Goal: Check status

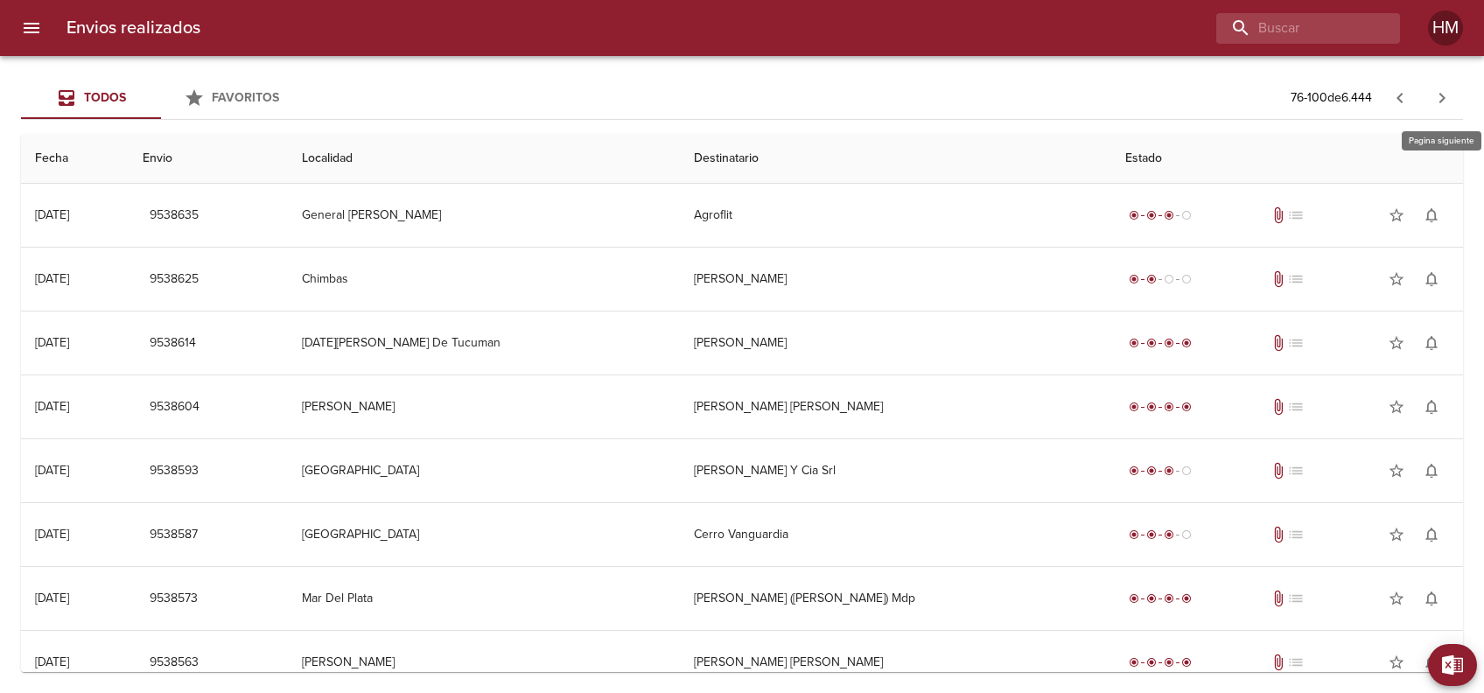
scroll to position [189, 0]
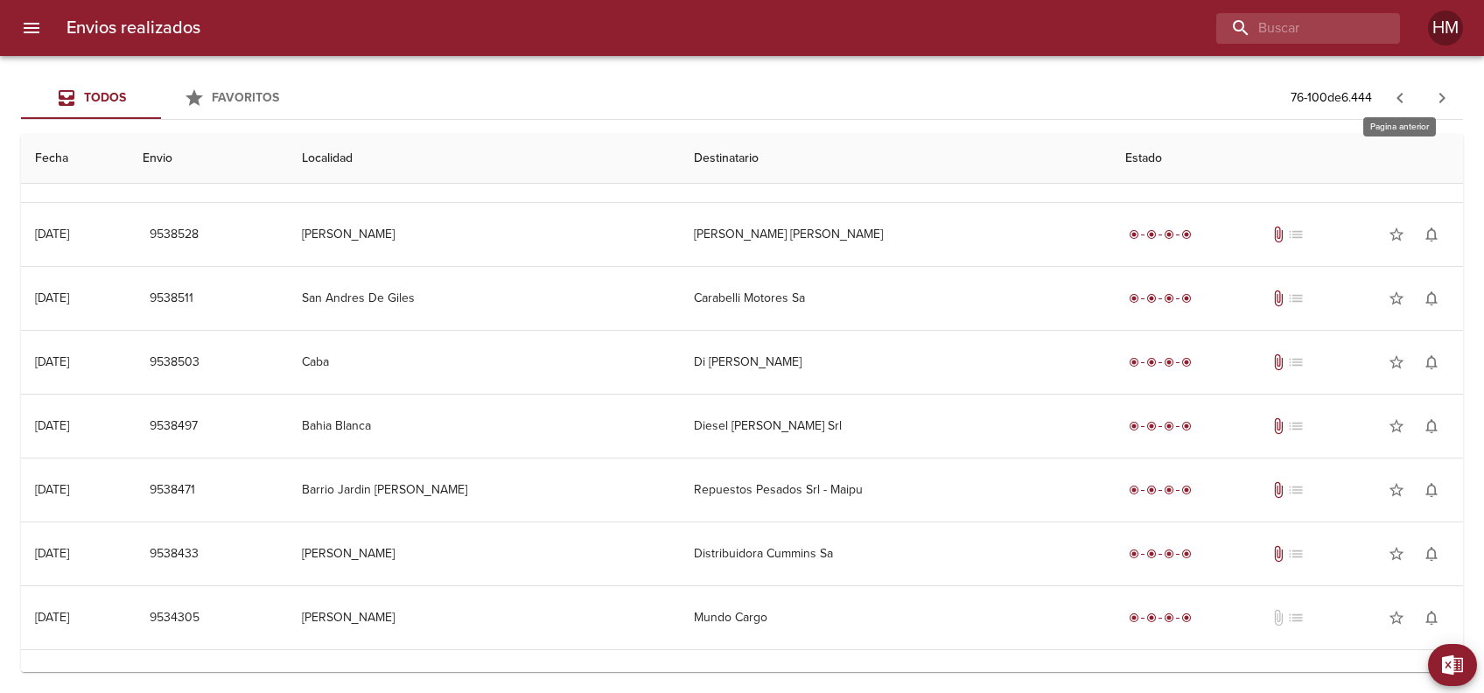
click at [1398, 95] on icon "button" at bounding box center [1400, 98] width 21 height 21
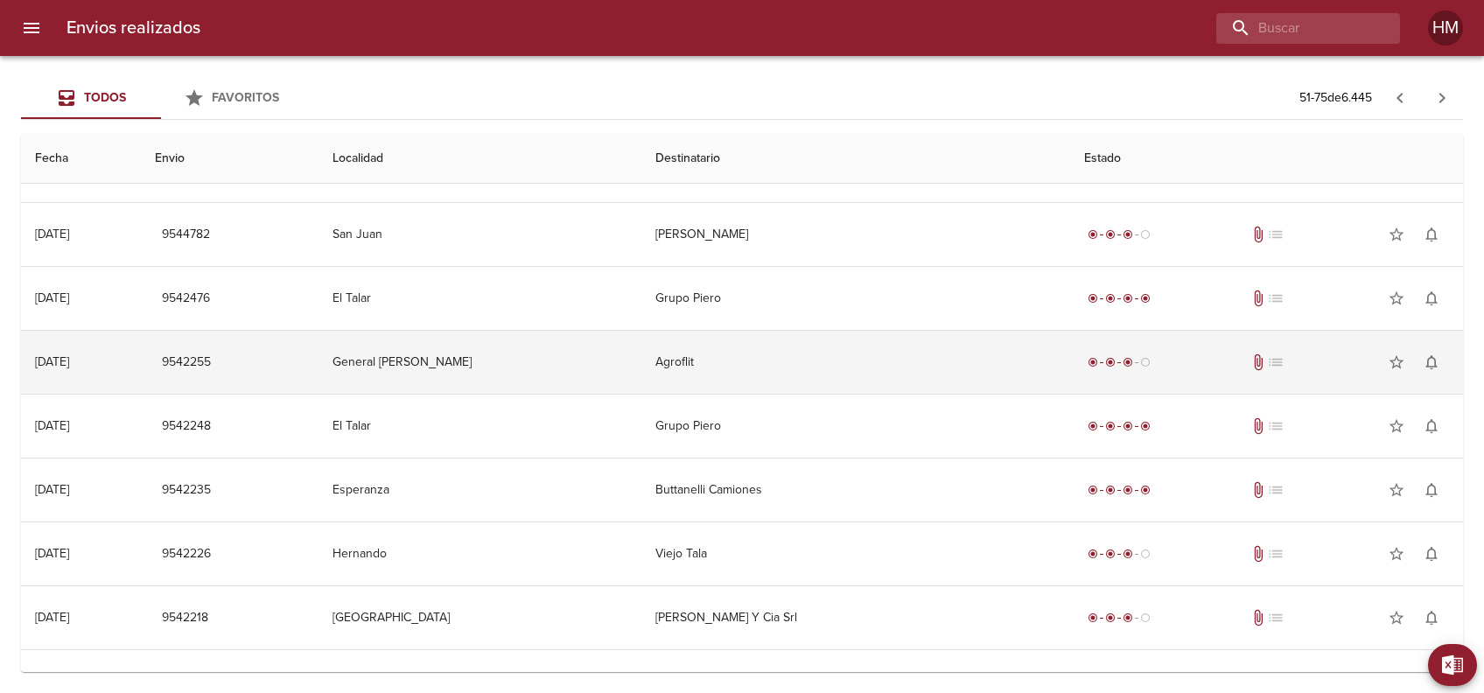
scroll to position [0, 0]
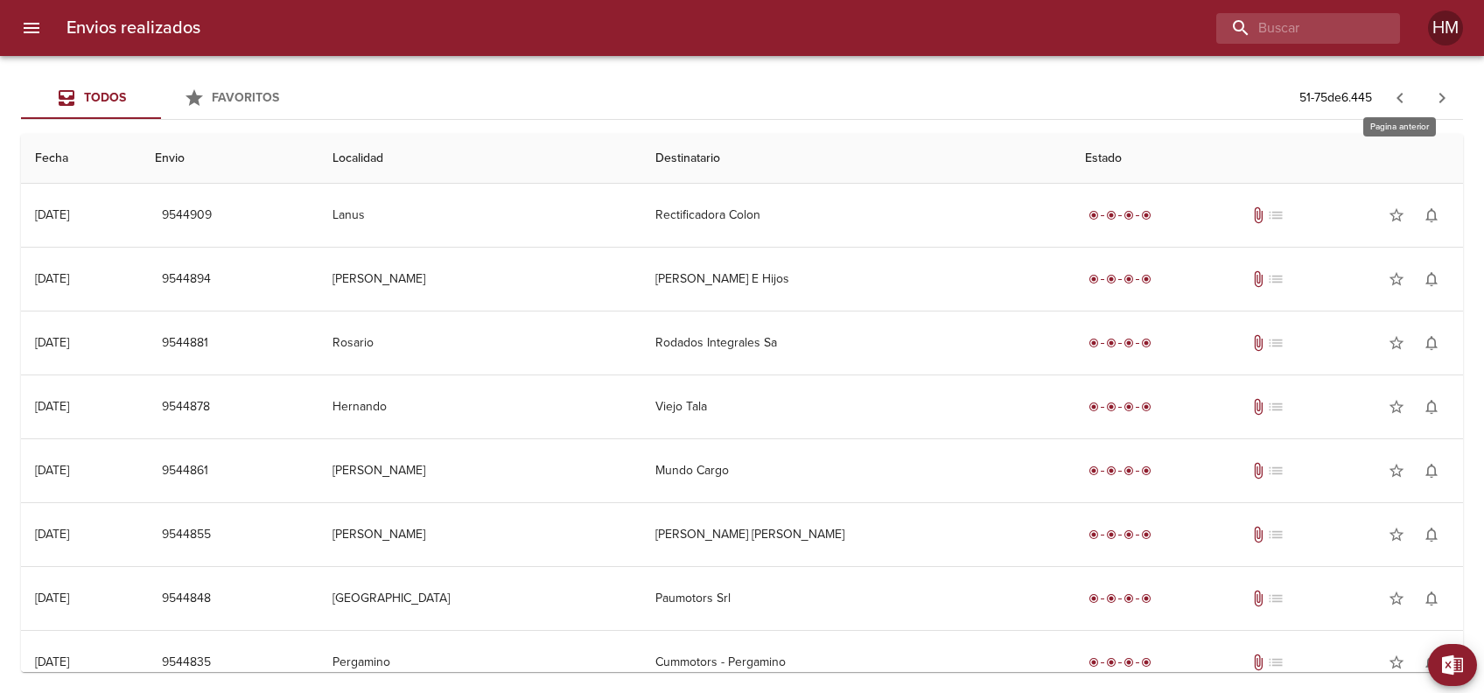
click at [1402, 102] on icon "button" at bounding box center [1400, 98] width 6 height 11
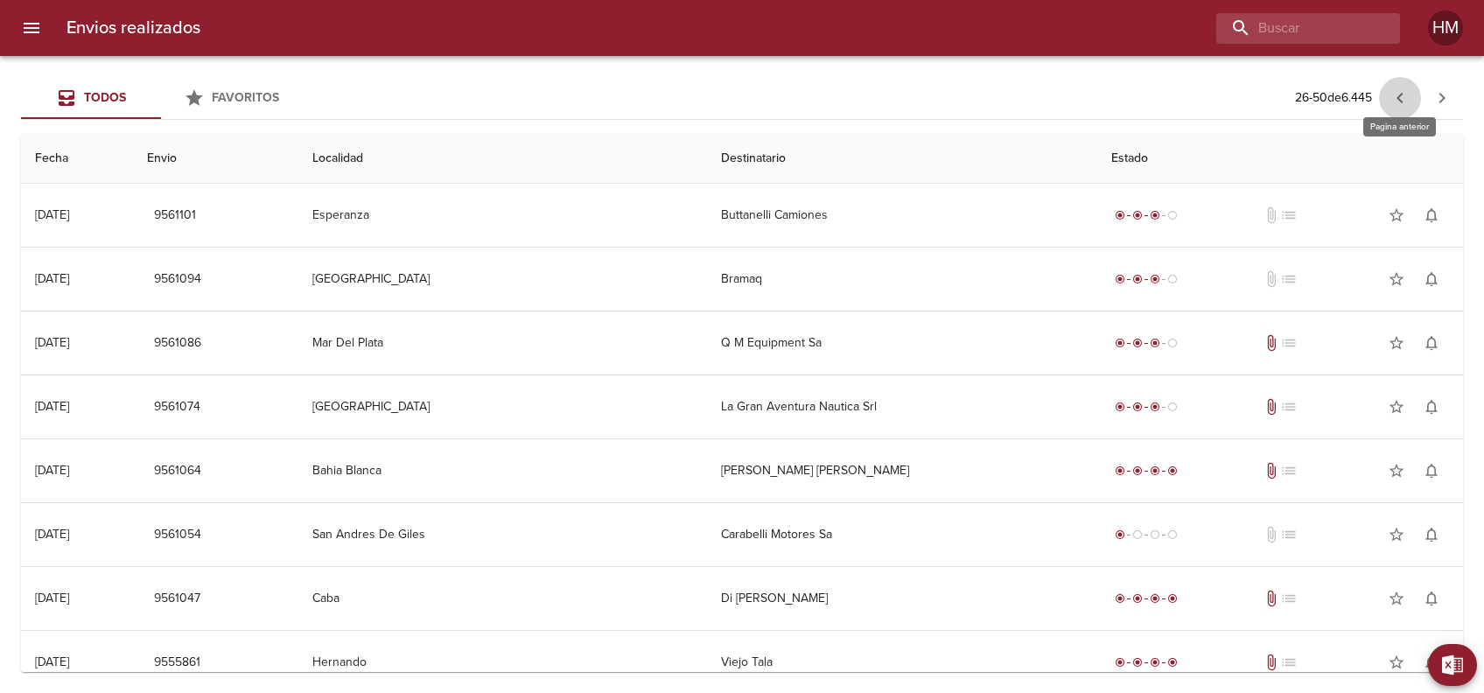
click at [1404, 95] on icon "button" at bounding box center [1400, 98] width 21 height 21
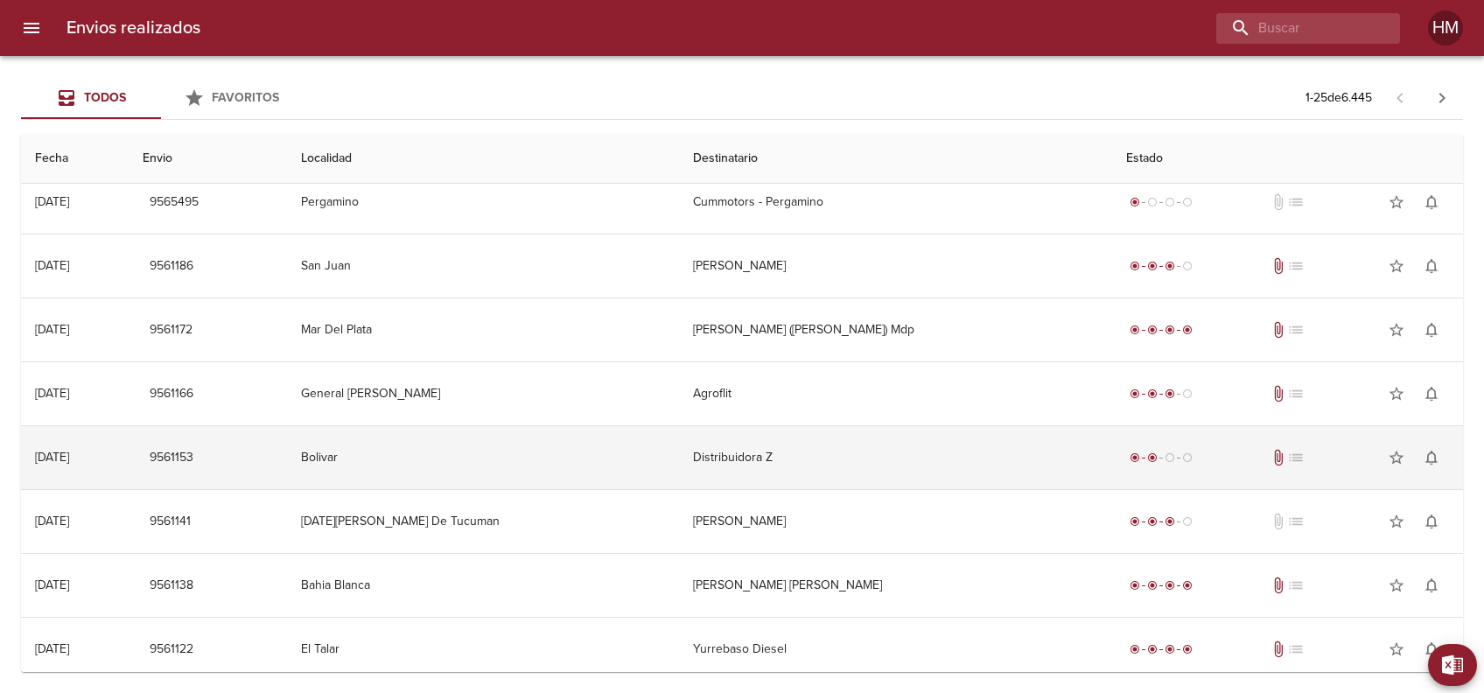
scroll to position [1106, 0]
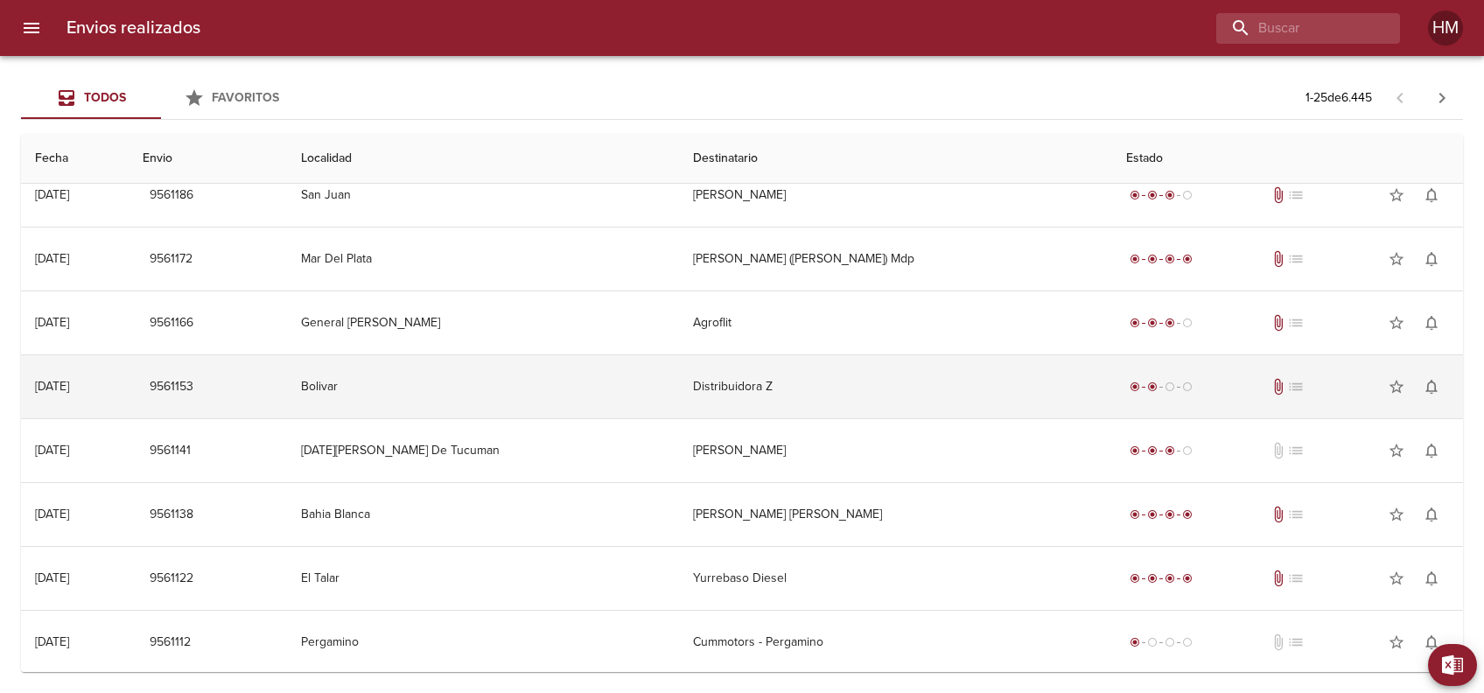
click at [861, 385] on td "Distribuidora Z" at bounding box center [895, 386] width 432 height 63
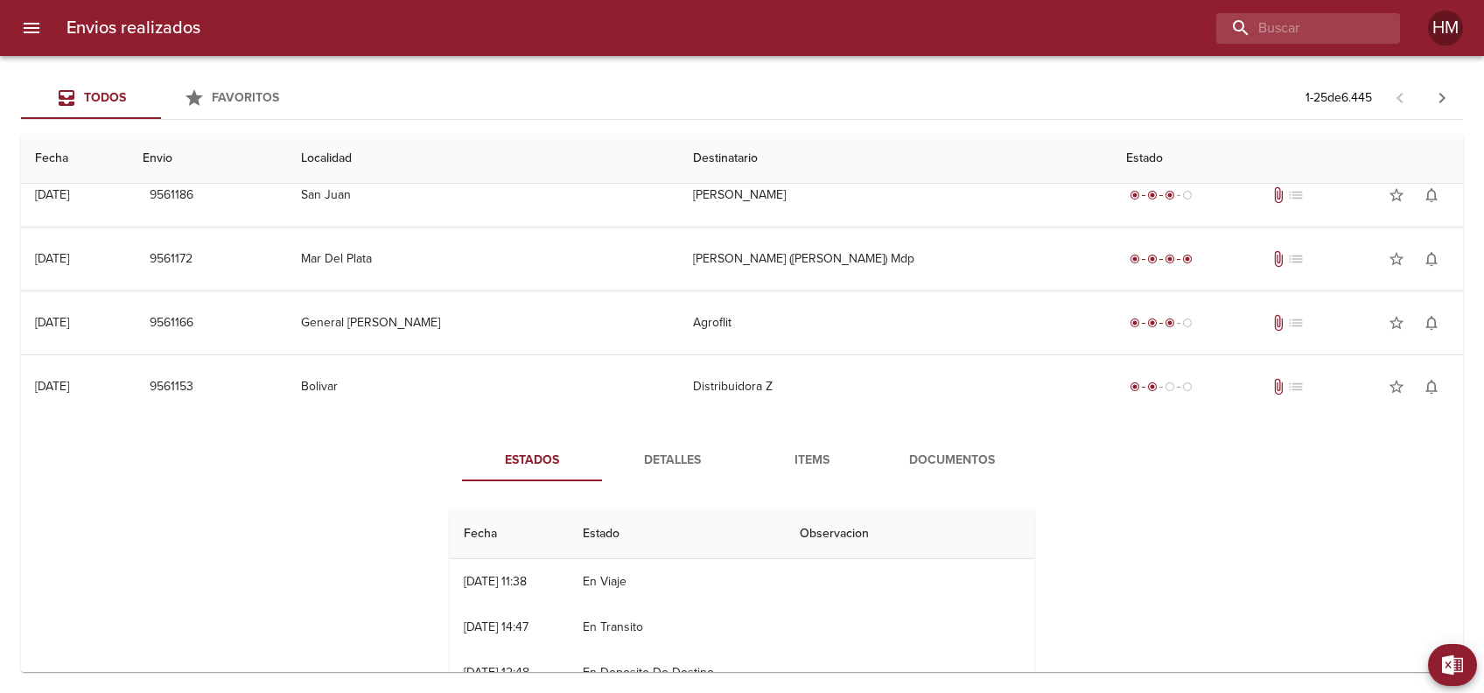
click at [927, 452] on span "Documentos" at bounding box center [952, 461] width 119 height 22
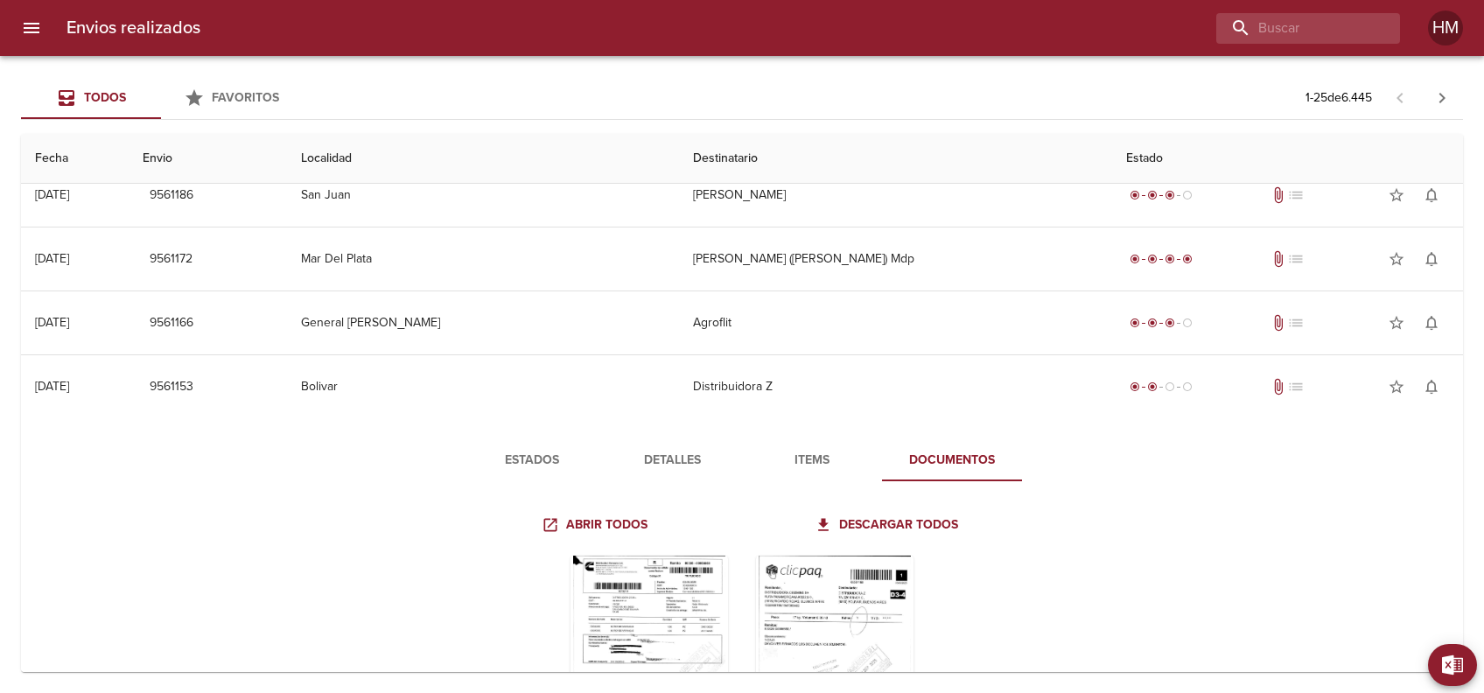
scroll to position [1223, 0]
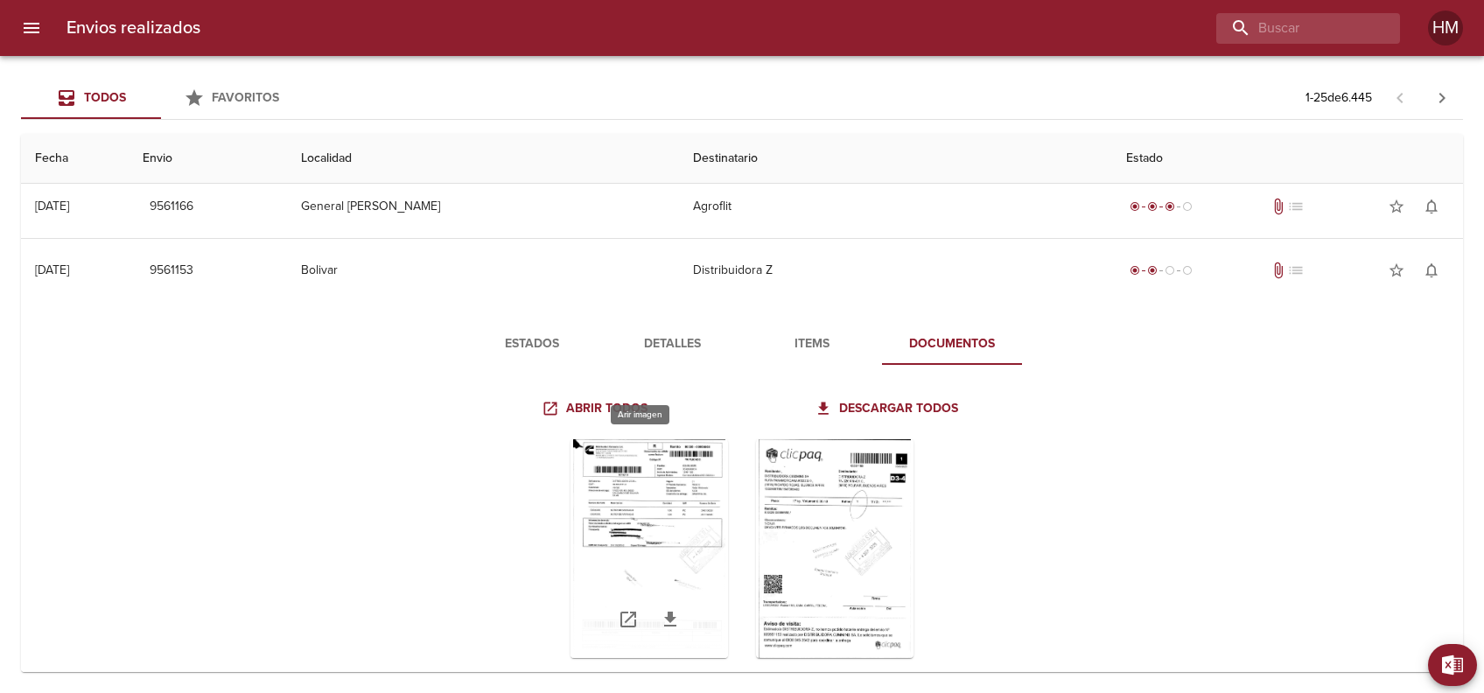
click at [629, 488] on div "Tabla de envíos del cliente" at bounding box center [650, 548] width 158 height 219
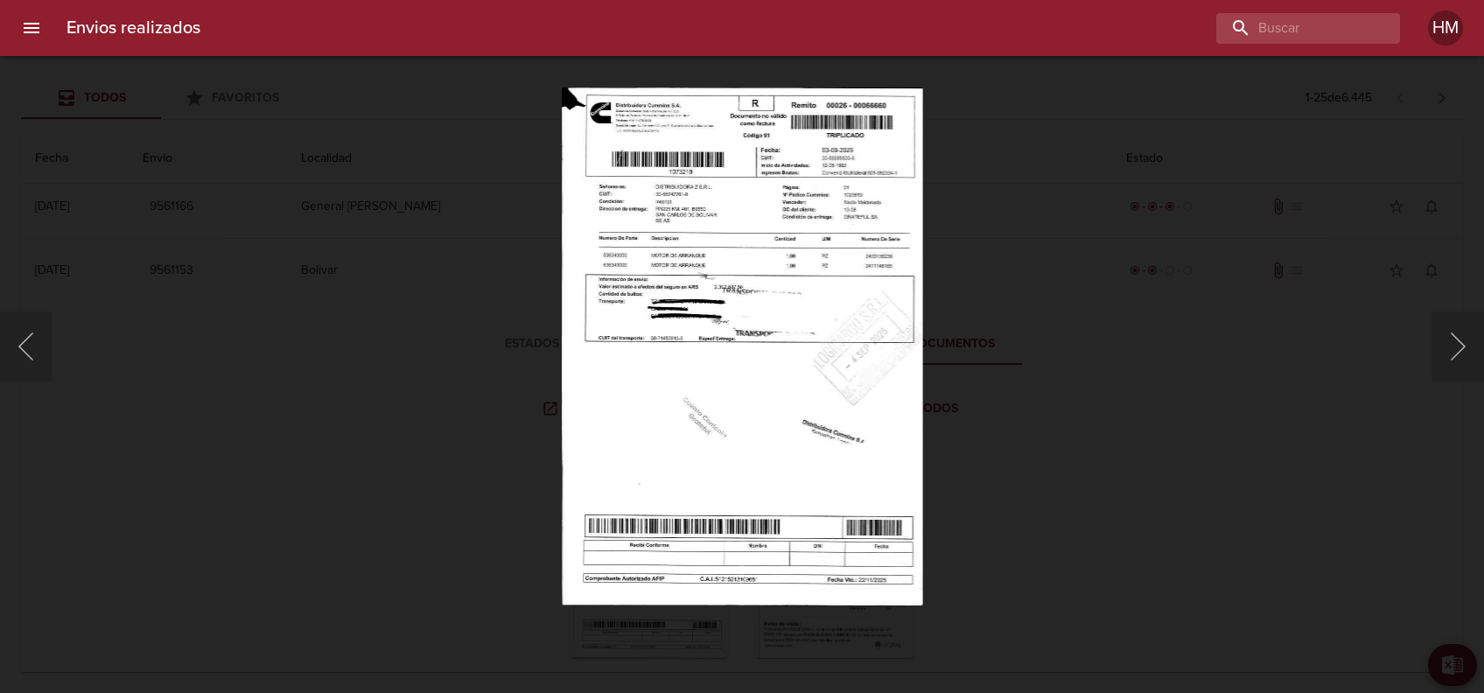
click at [1094, 436] on div "Lightbox" at bounding box center [742, 346] width 1484 height 693
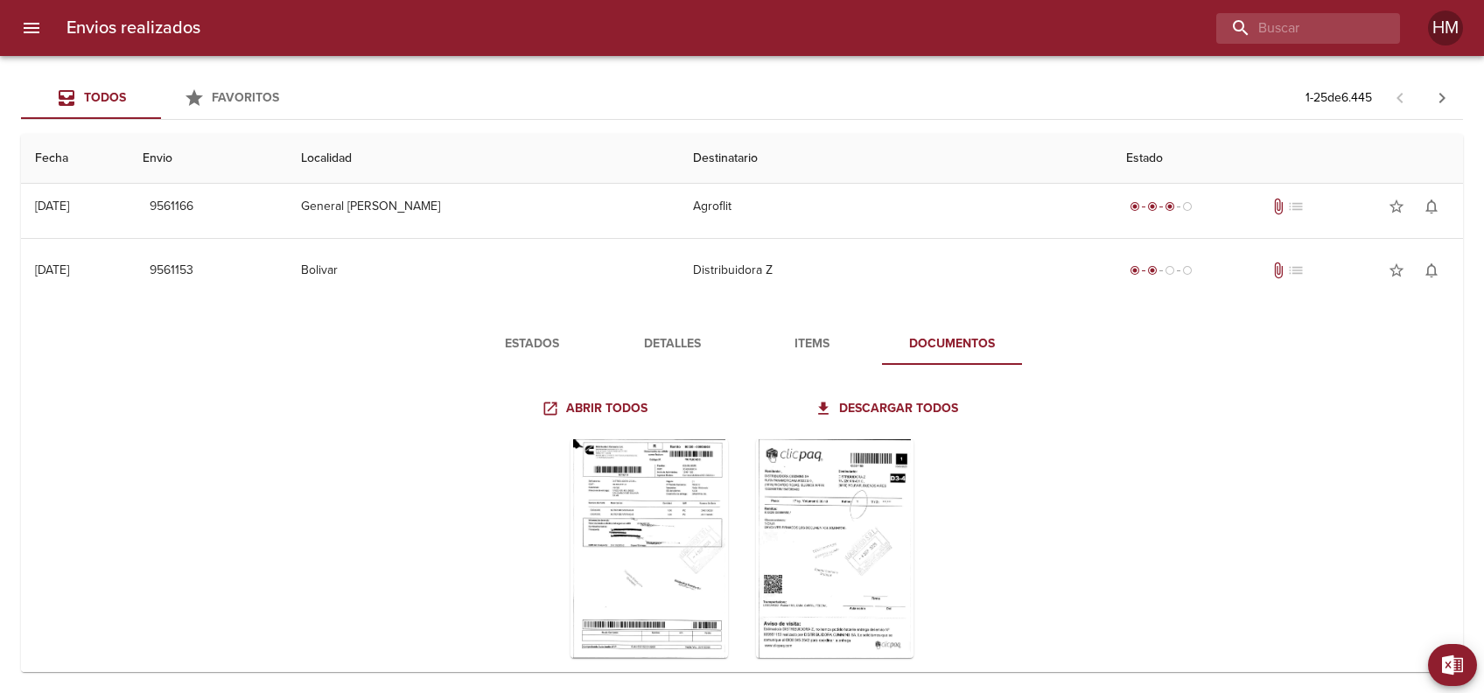
click at [662, 340] on span "Detalles" at bounding box center [672, 344] width 119 height 22
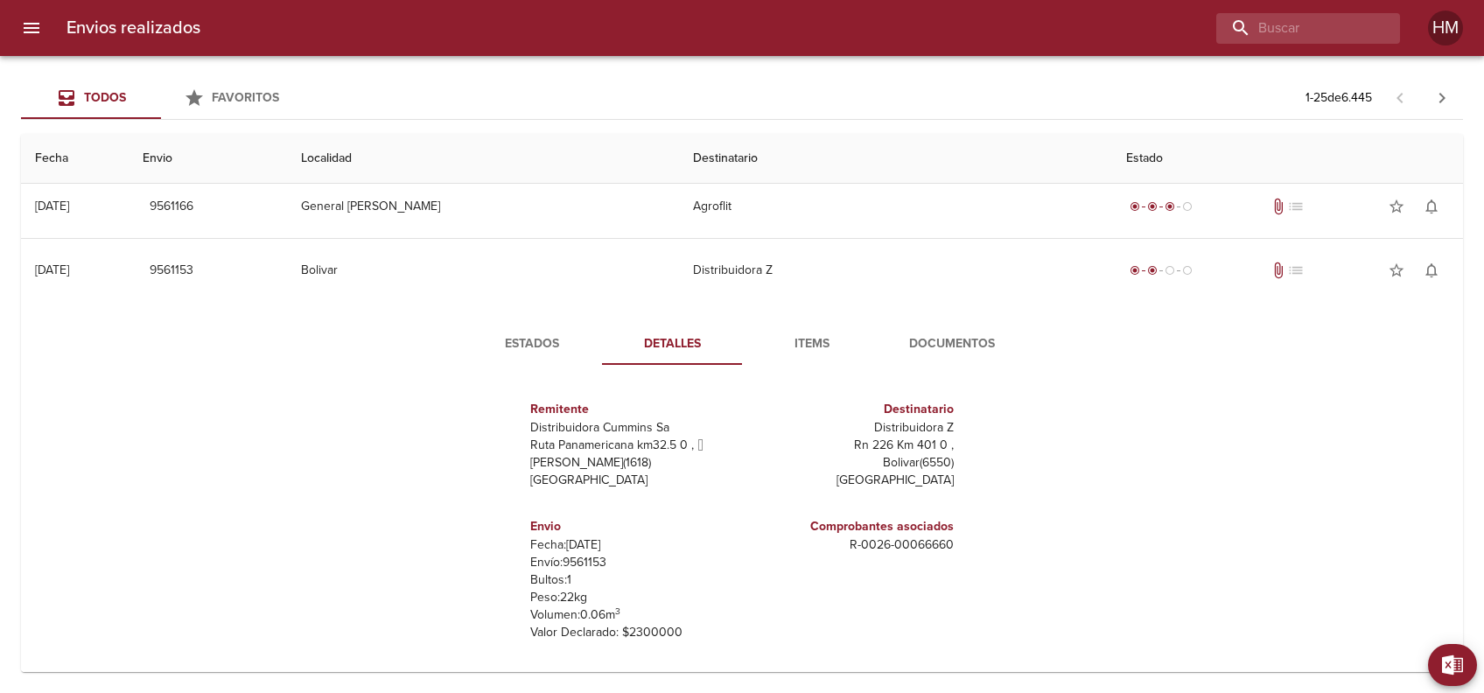
click at [825, 333] on span "Items" at bounding box center [812, 344] width 119 height 22
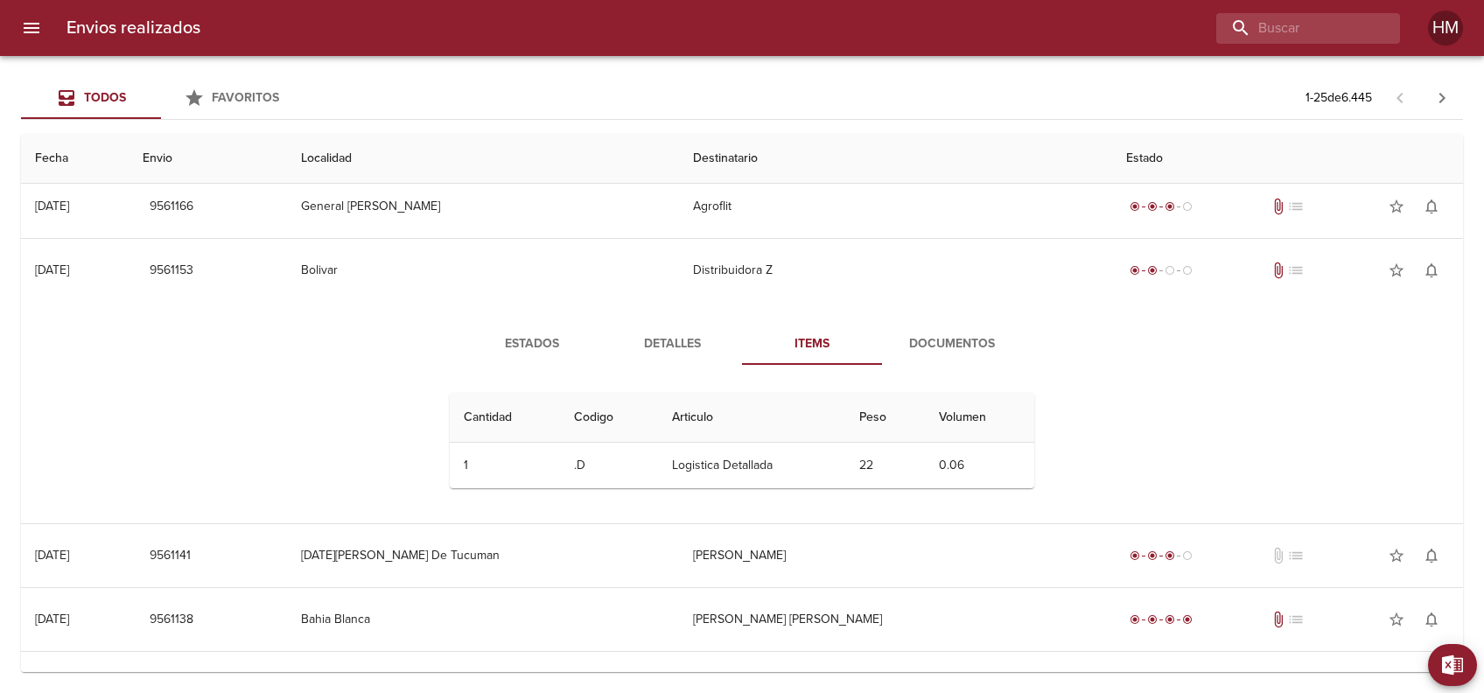
click at [219, 403] on div "Estados Detalles Items Documentos Cantidad Cant. Codigo Articulo Peso Volumen 1…" at bounding box center [742, 412] width 1414 height 221
click at [714, 340] on span "Detalles" at bounding box center [672, 344] width 119 height 22
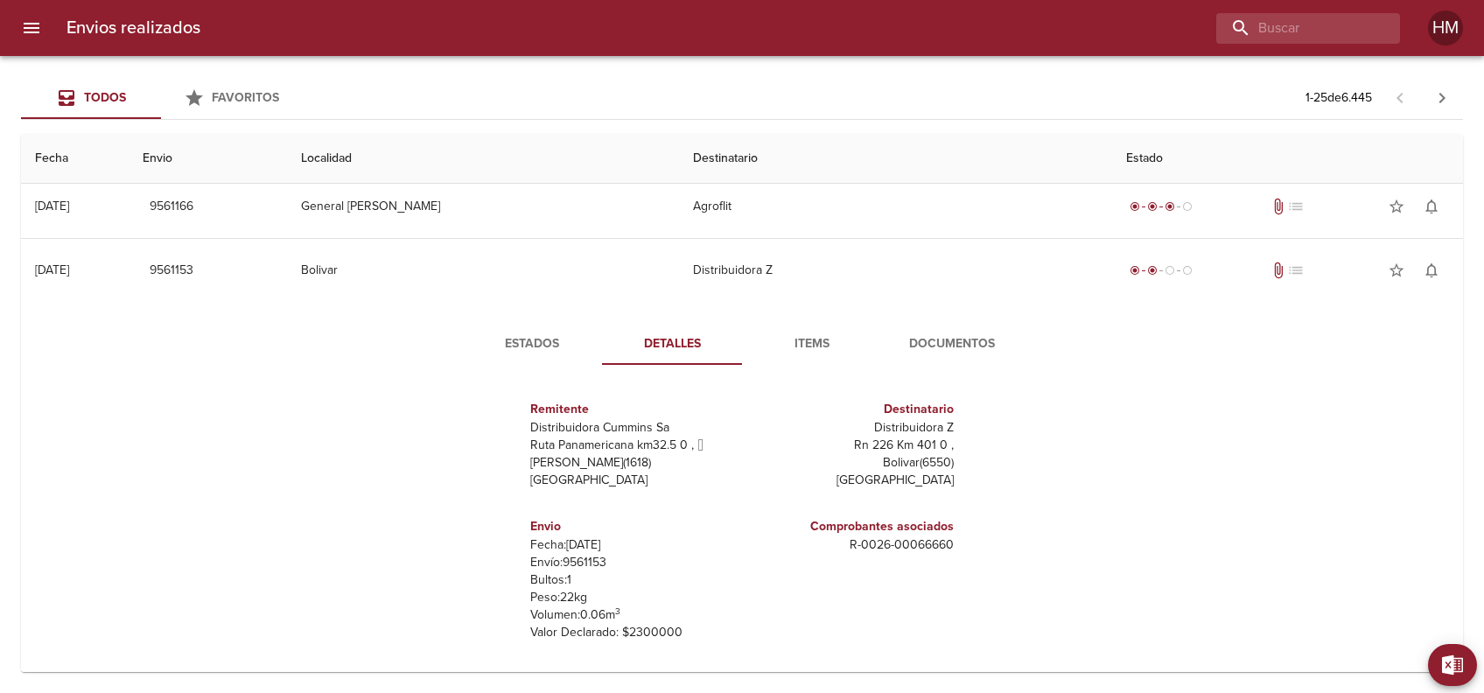
click at [678, 336] on span "Detalles" at bounding box center [672, 344] width 119 height 22
click at [489, 324] on button "Estados" at bounding box center [532, 344] width 140 height 42
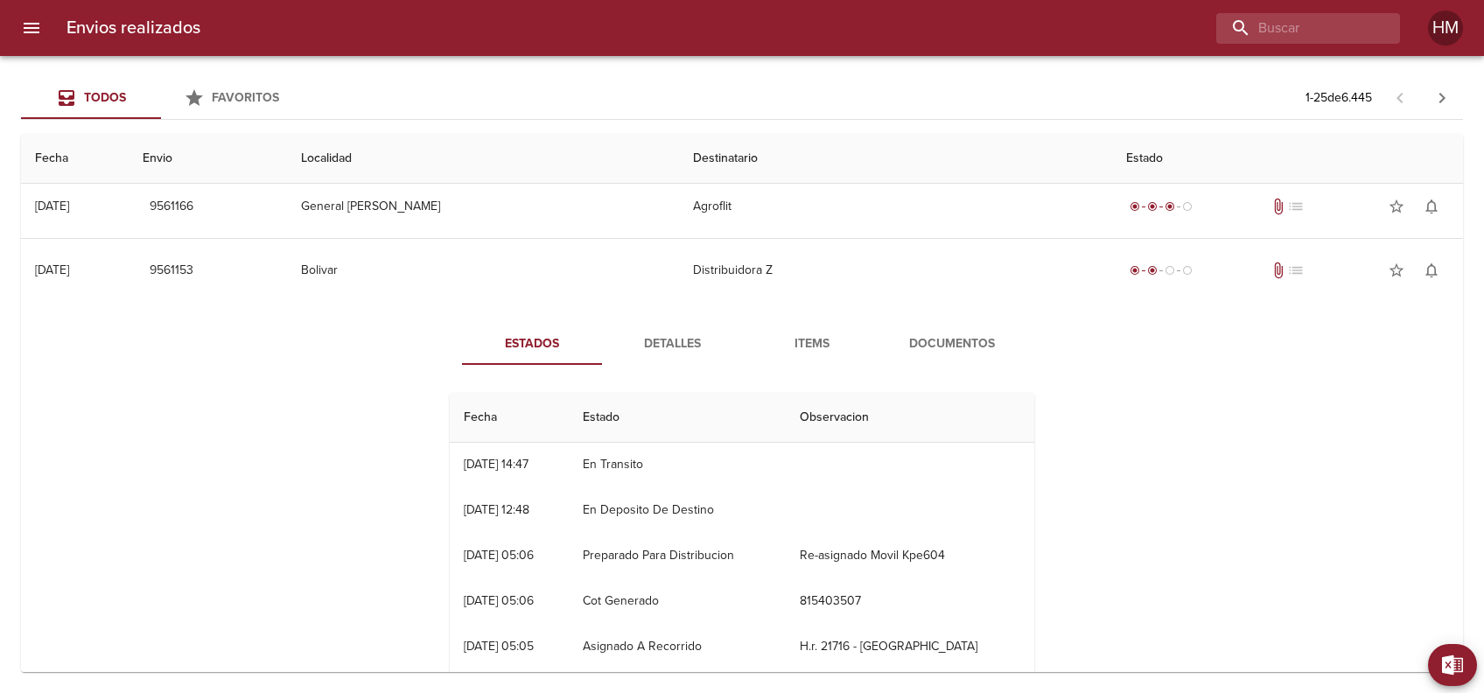
scroll to position [0, 0]
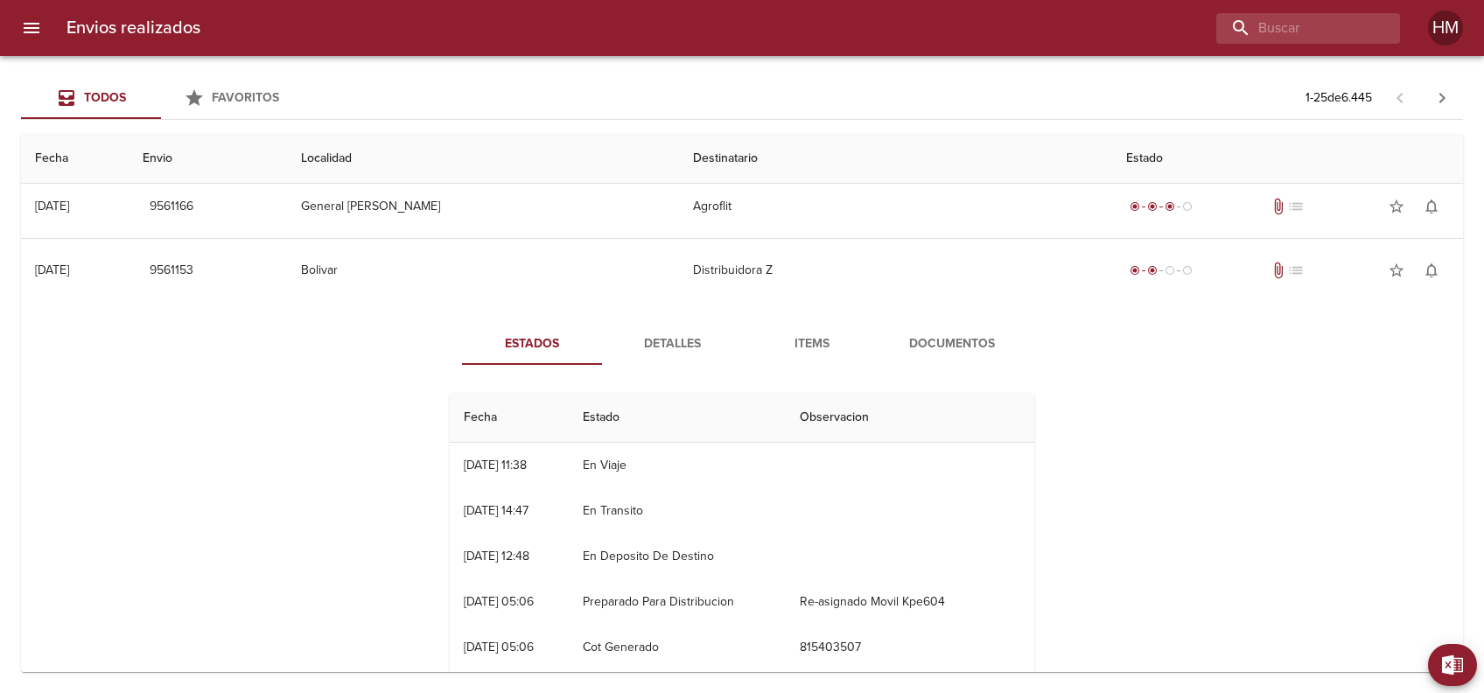
click at [351, 450] on div "Estados Detalles Items Documentos Fecha Estado Observacion 05/09 [DATE] 11:38 E…" at bounding box center [742, 526] width 1414 height 448
